Goal: Go to known website: Access a specific website the user already knows

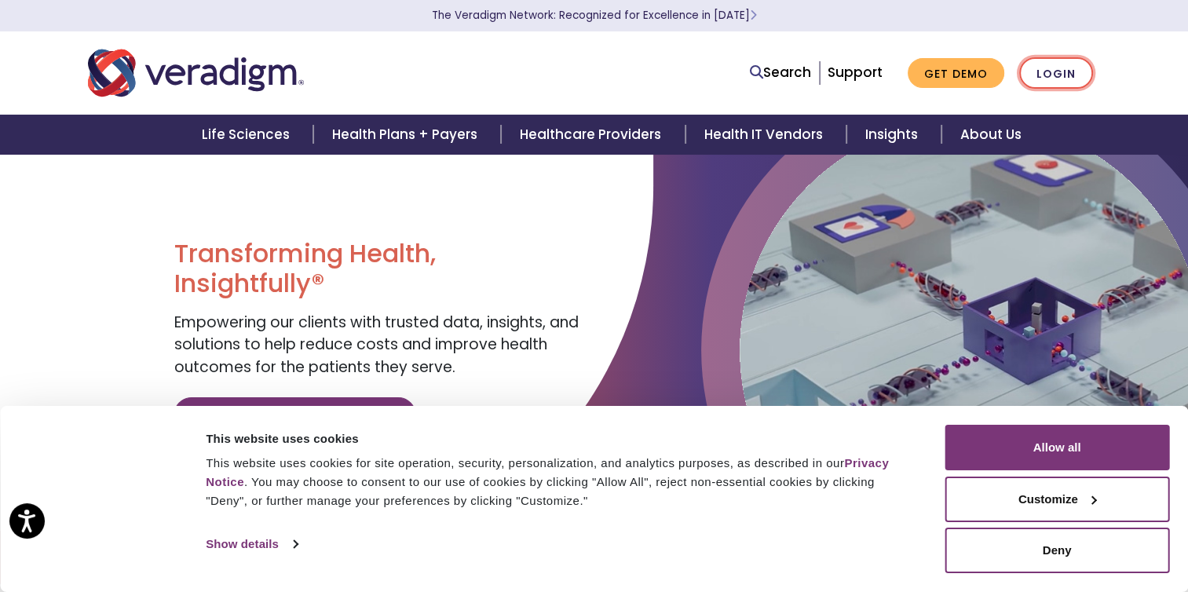
click at [1041, 69] on link "Login" at bounding box center [1056, 73] width 74 height 32
